Goal: Task Accomplishment & Management: Manage account settings

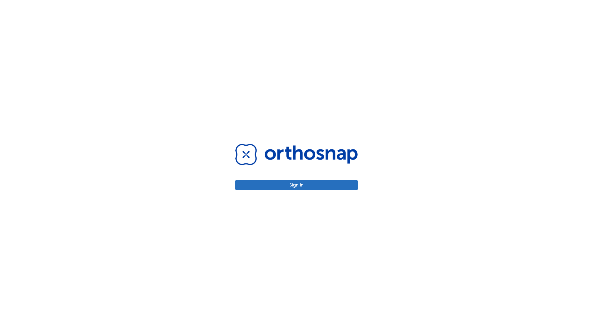
click at [296, 185] on button "Sign in" at bounding box center [296, 185] width 122 height 10
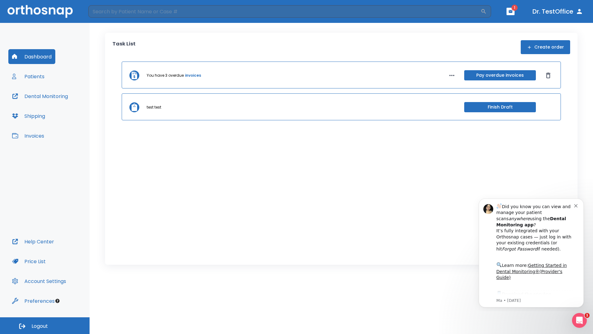
click at [45, 325] on span "Logout" at bounding box center [40, 325] width 16 height 7
